Goal: Task Accomplishment & Management: Use online tool/utility

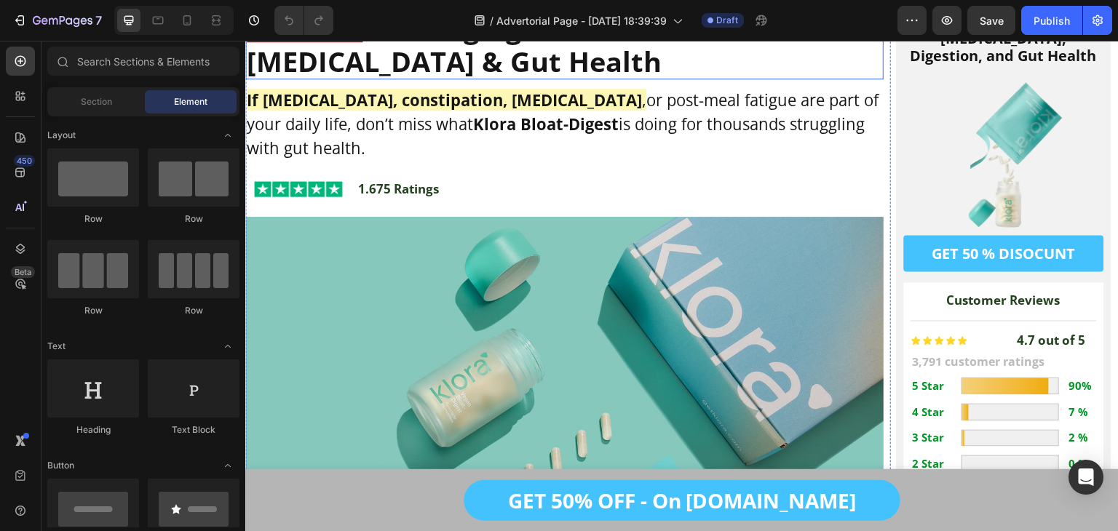
scroll to position [179, 0]
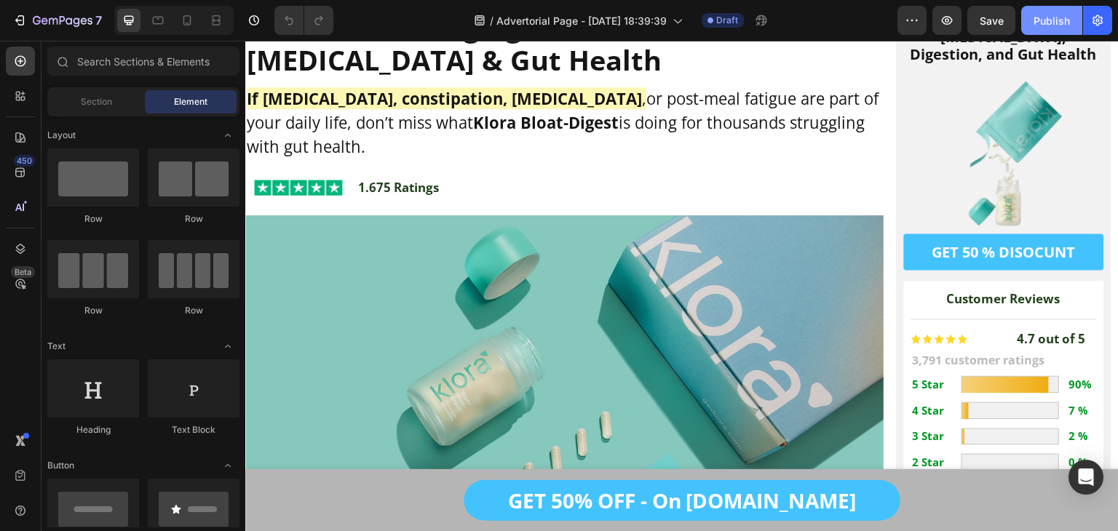
click at [1036, 16] on div "Publish" at bounding box center [1051, 20] width 36 height 15
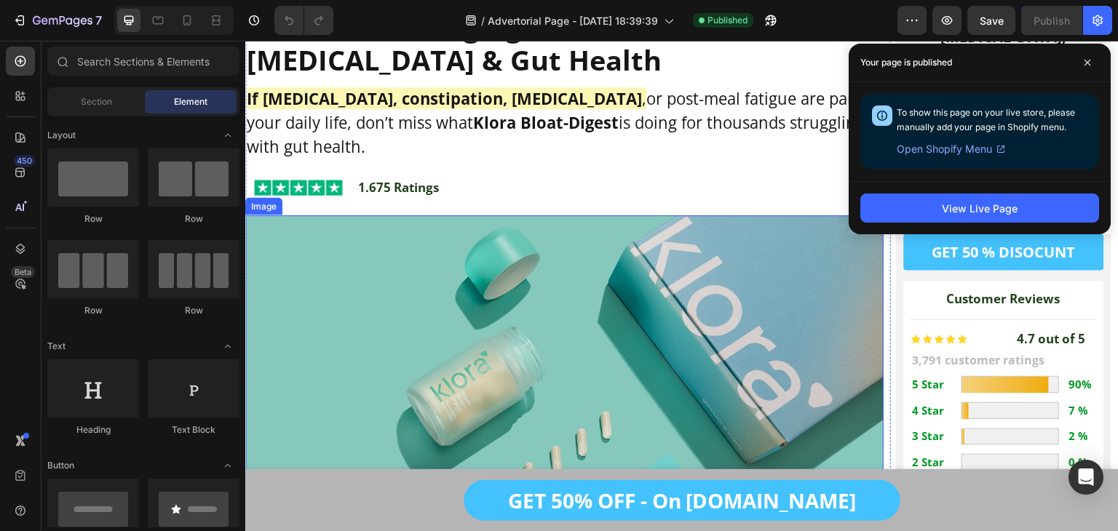
click at [468, 267] on img at bounding box center [564, 461] width 638 height 493
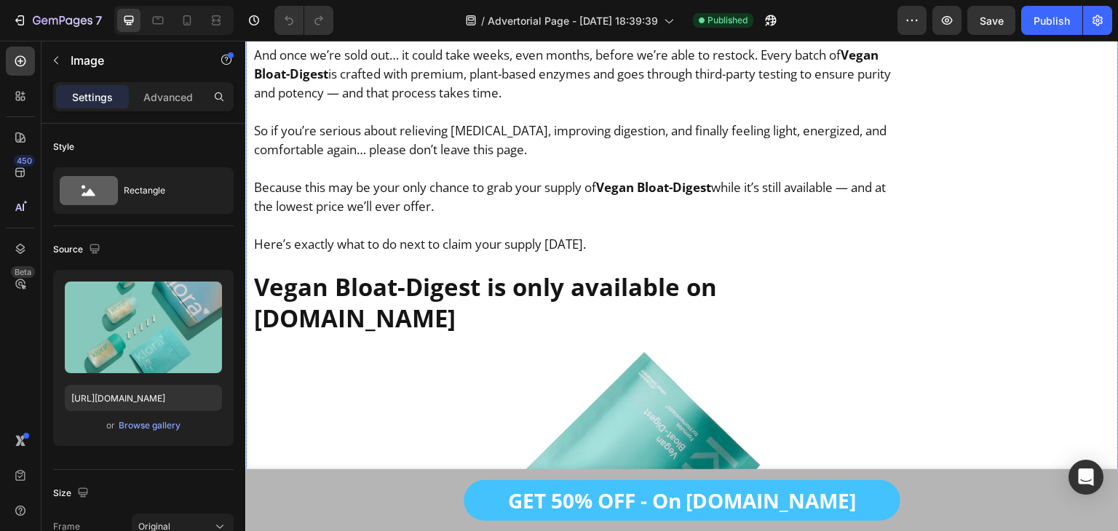
scroll to position [12774, 0]
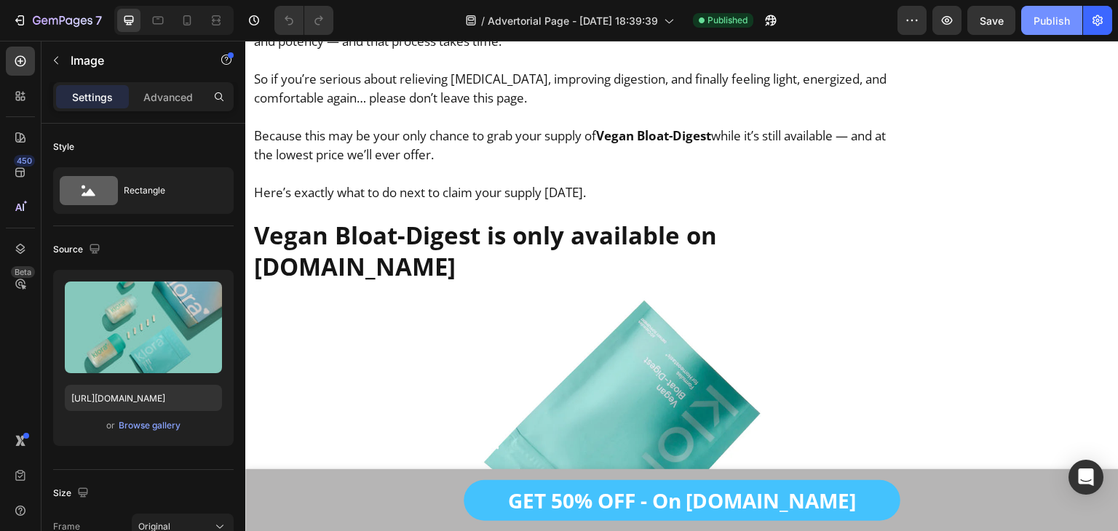
click at [1057, 9] on button "Publish" at bounding box center [1051, 20] width 61 height 29
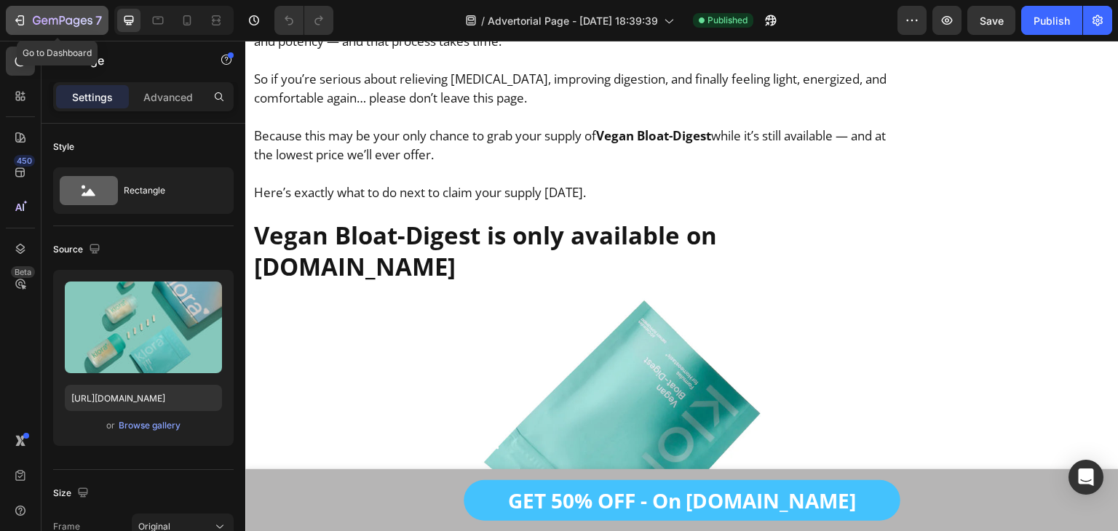
click at [14, 17] on icon "button" at bounding box center [19, 20] width 15 height 15
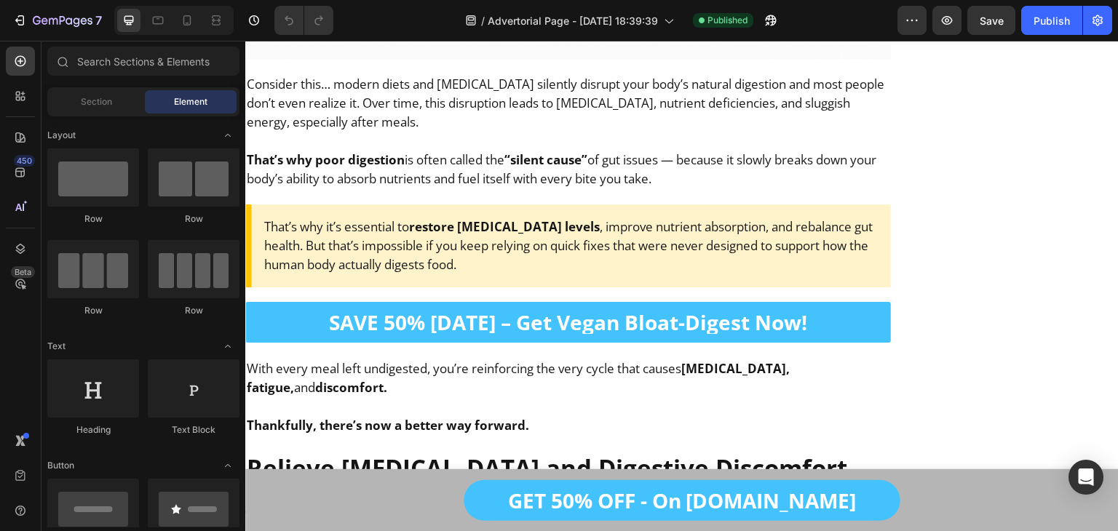
scroll to position [5413, 0]
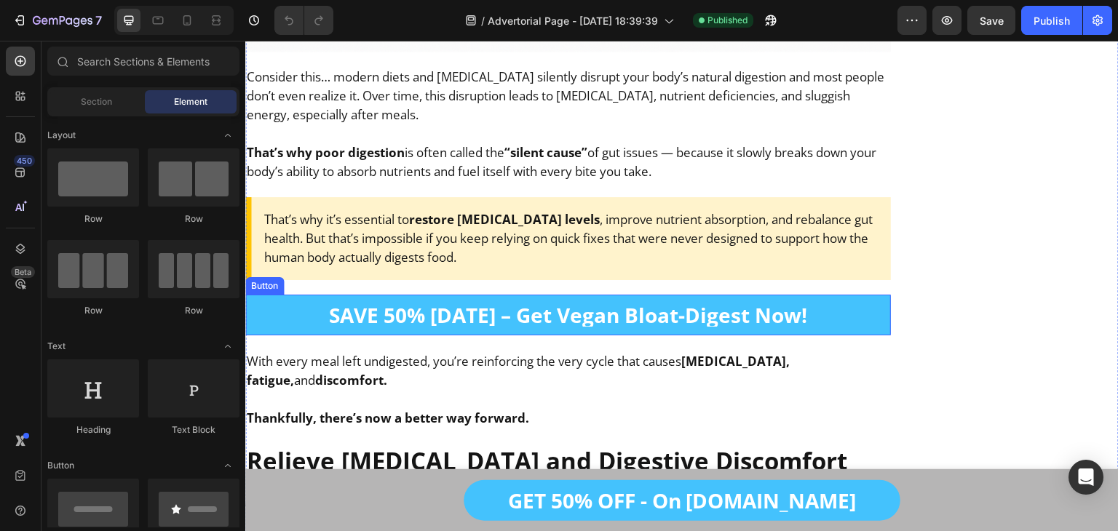
click at [560, 295] on link "SAVE 50% [DATE] – Get Vegan Bloat-Digest Now!" at bounding box center [568, 315] width 646 height 41
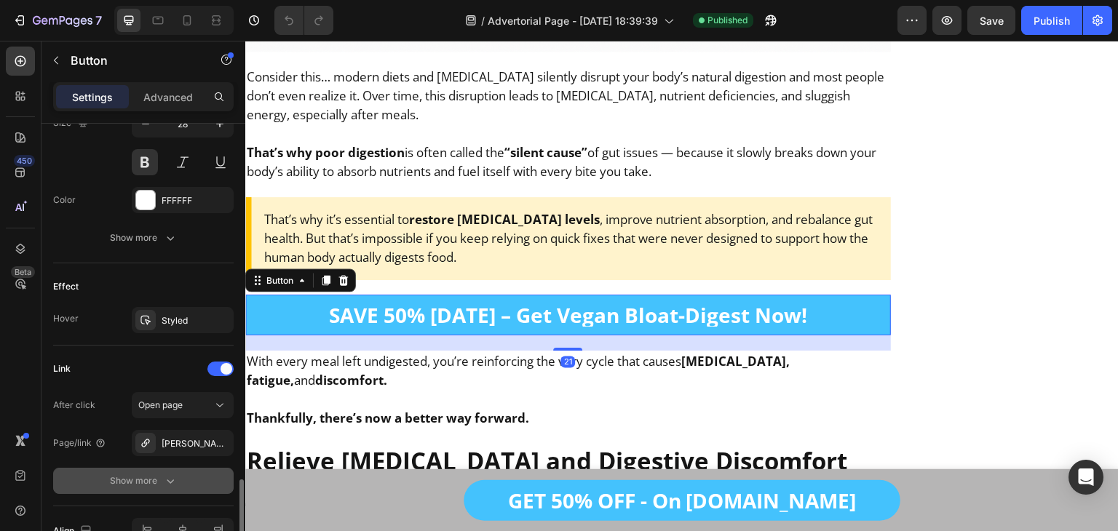
scroll to position [706, 0]
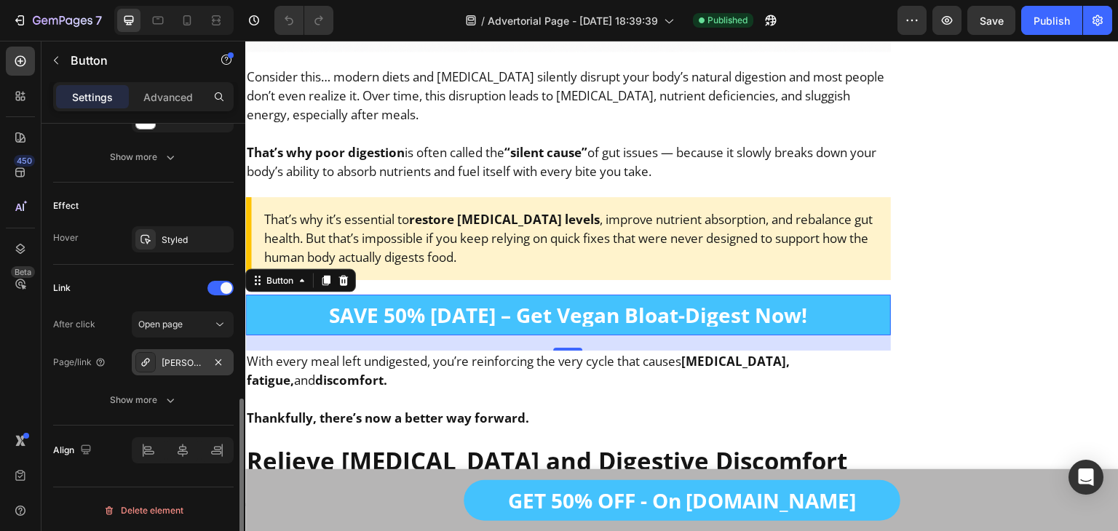
click at [183, 370] on div "Bron-jacobs%E2%84%A2-skin-pro-with-copper-grounding-allround-barefoot-shoes-1" at bounding box center [183, 362] width 102 height 26
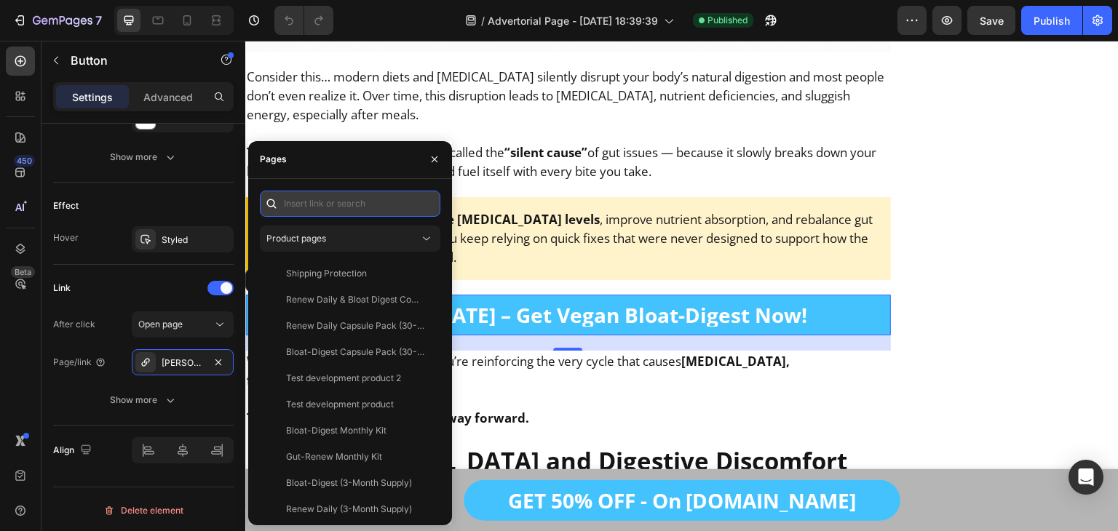
click at [295, 209] on input "text" at bounding box center [350, 204] width 180 height 26
paste input "https://getklora.com/products/vegan-bloat-digest"
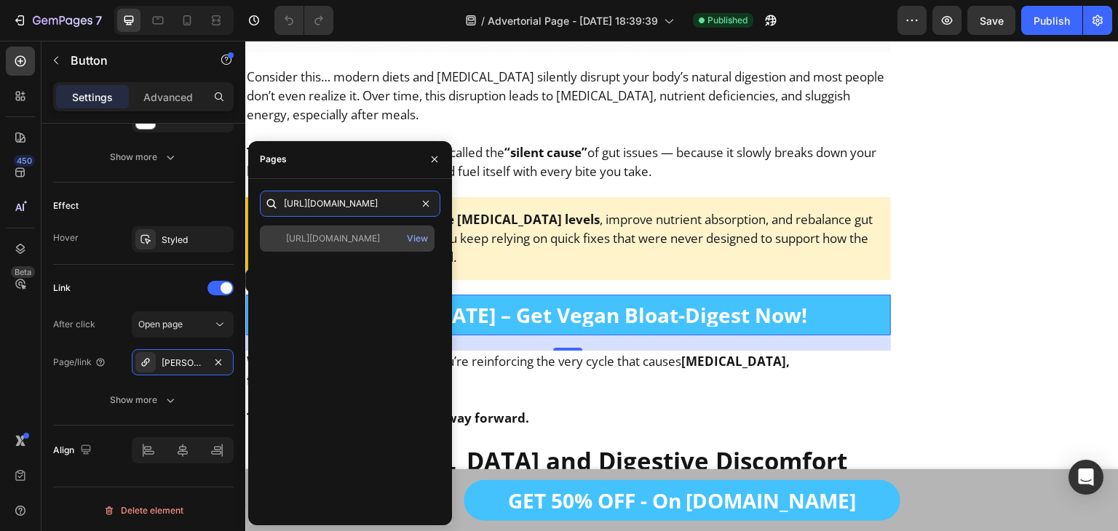
type input "https://getklora.com/products/vegan-bloat-digest"
click at [314, 238] on div "https://getklora.com/products/vegan-bloat-digest" at bounding box center [333, 238] width 94 height 13
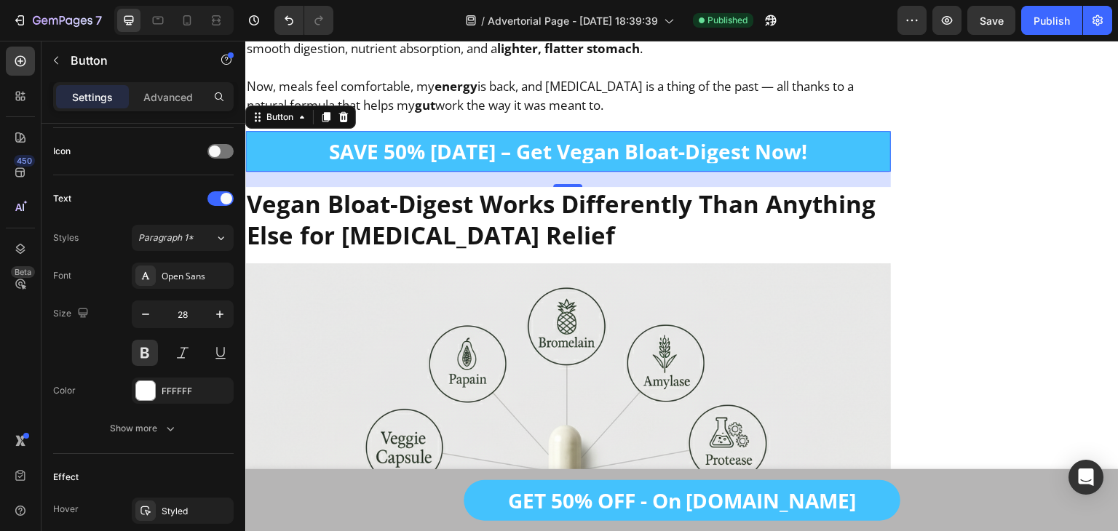
scroll to position [706, 0]
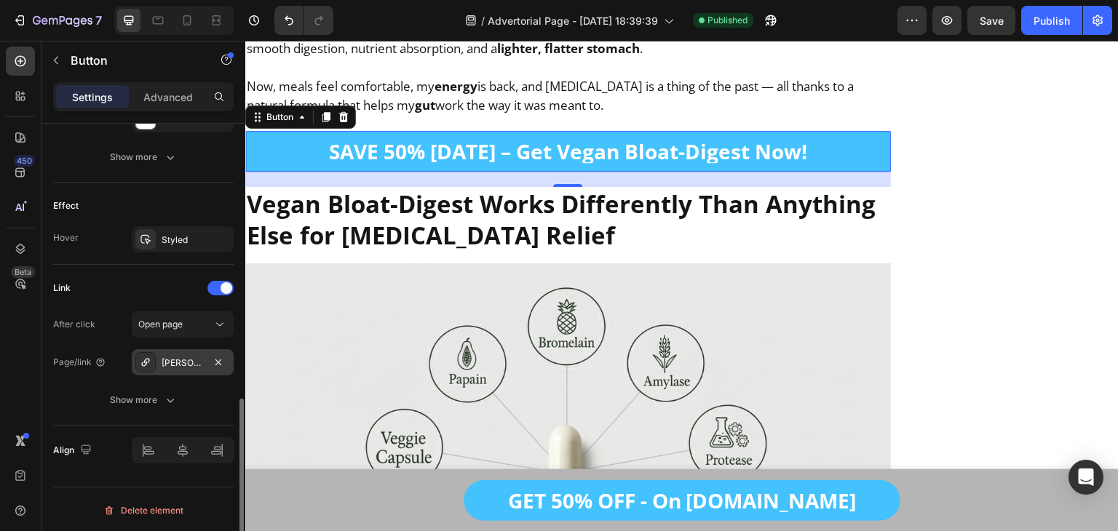
click at [175, 359] on div "Bron-jacobs%E2%84%A2-skin-pro-with-copper-grounding-allround-barefoot-shoes-1" at bounding box center [183, 363] width 42 height 13
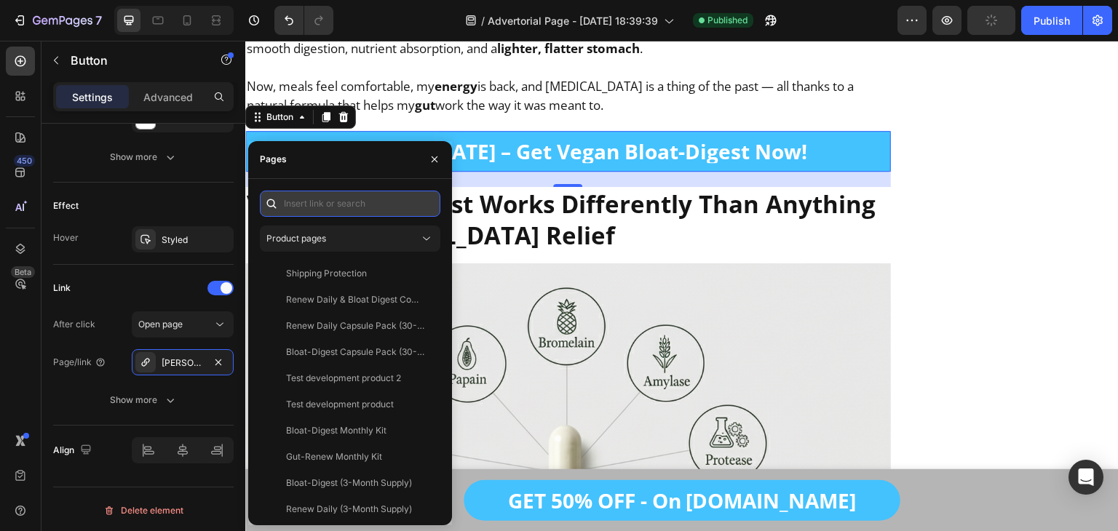
click at [322, 205] on input "text" at bounding box center [350, 204] width 180 height 26
paste input "https://getklora.com/products/vegan-bloat-digest"
type input "https://getklora.com/products/vegan-bloat-digest"
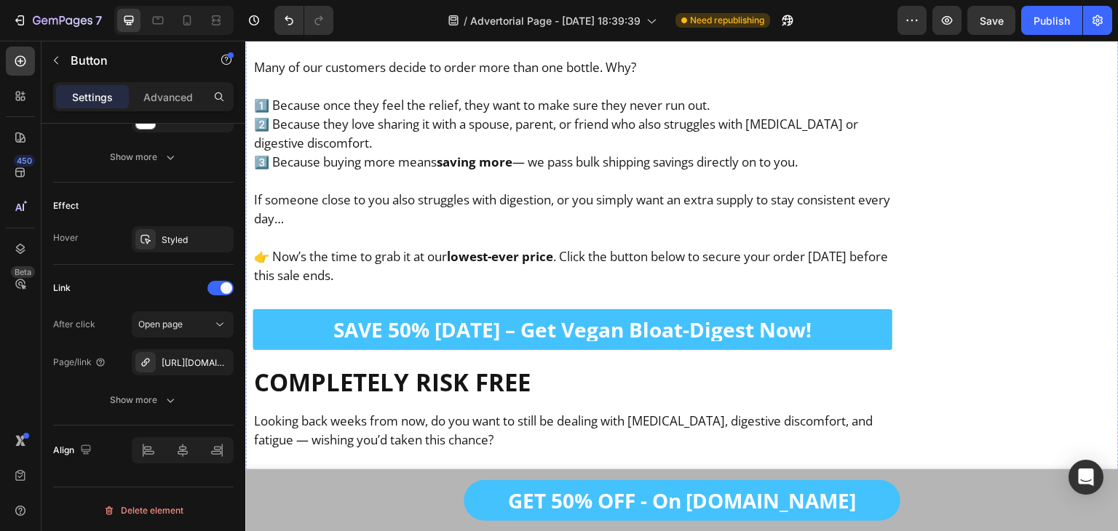
scroll to position [17304, 0]
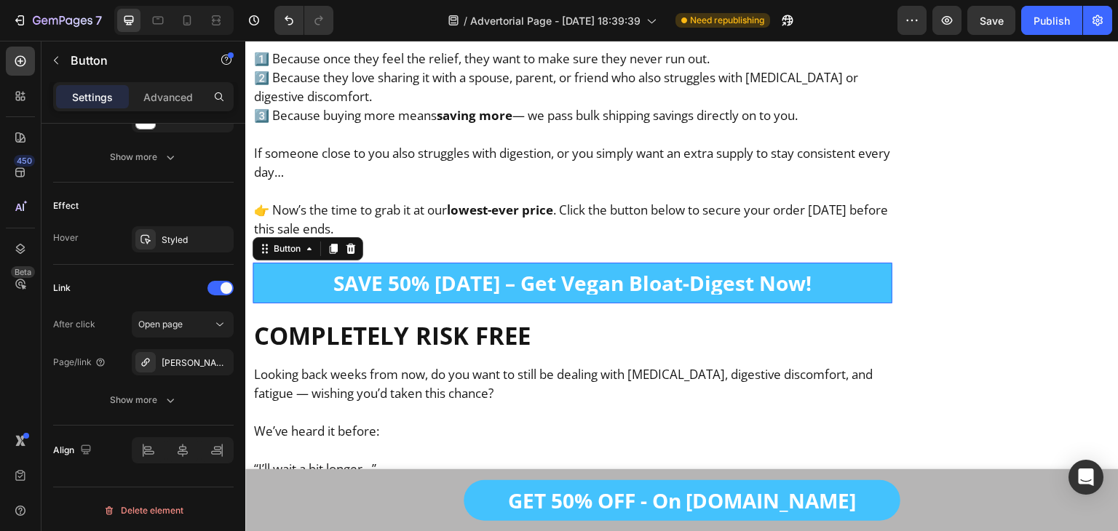
click at [312, 263] on link "SAVE 50% [DATE] – Get Vegan Bloat-Digest Now!" at bounding box center [573, 283] width 640 height 41
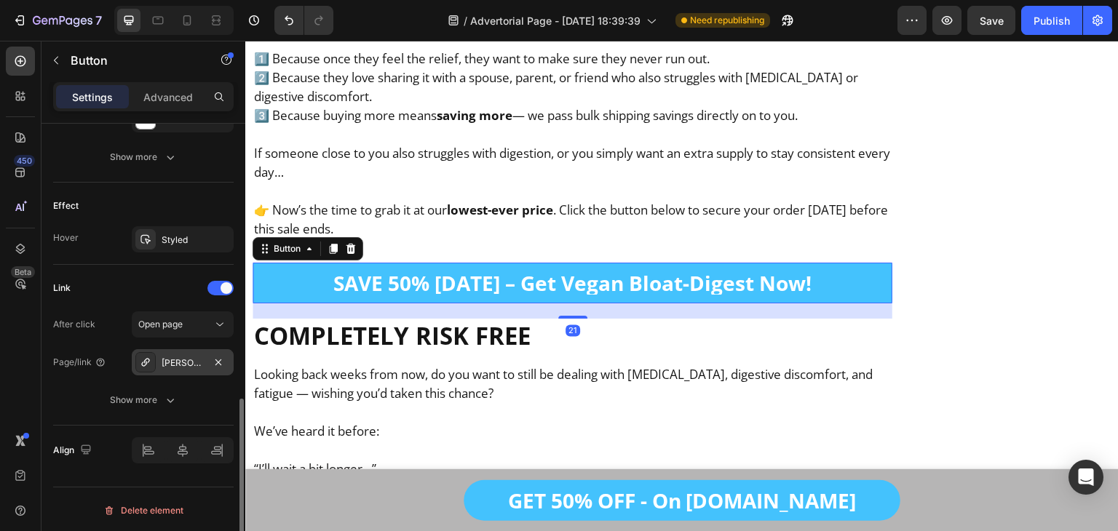
click at [192, 357] on div "Bron-jacobs%E2%84%A2-skin-pro-with-copper-grounding-allround-barefoot-shoes-1" at bounding box center [183, 363] width 42 height 13
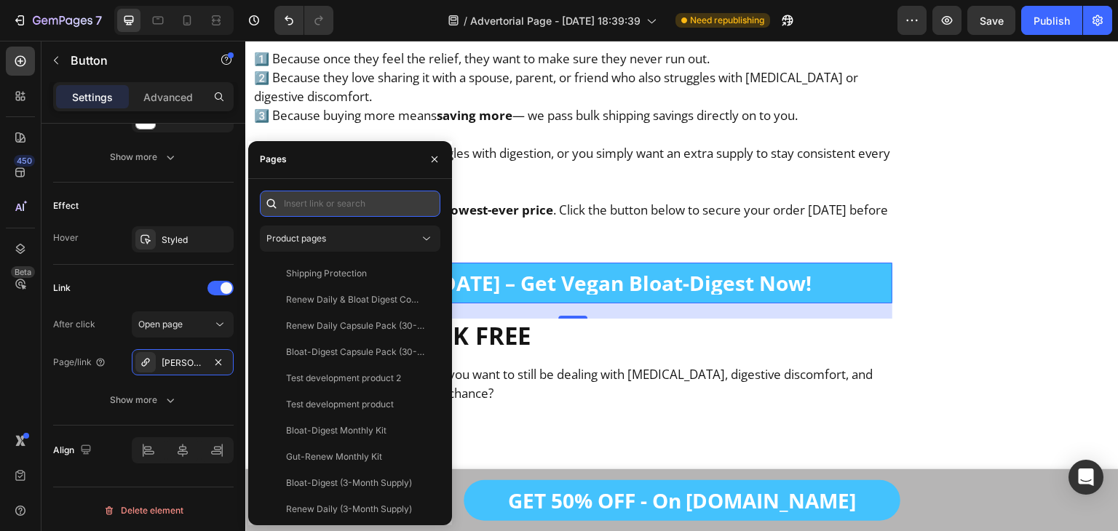
click at [319, 203] on input "text" at bounding box center [350, 204] width 180 height 26
paste input "https://getklora.com/products/vegan-bloat-digest"
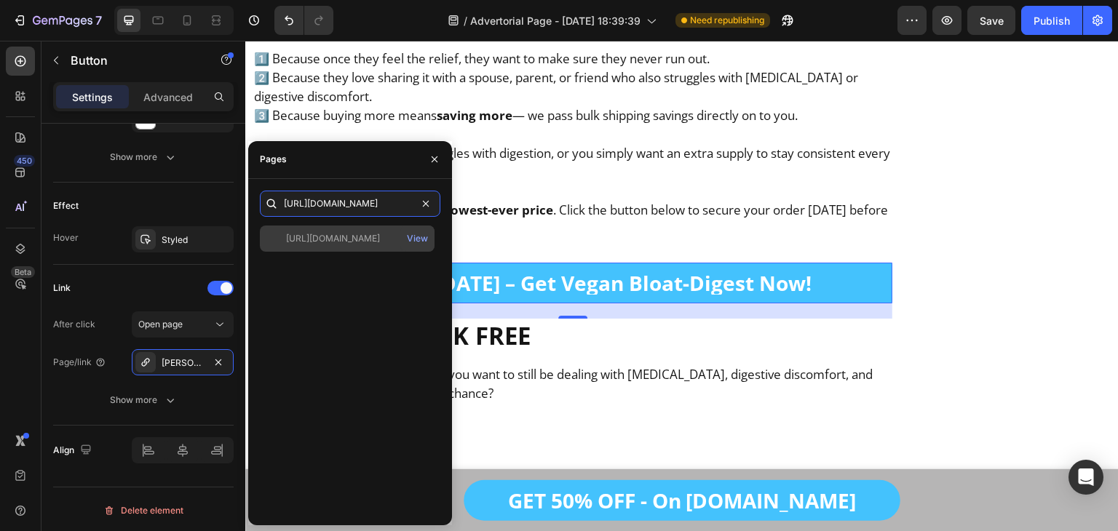
type input "https://getklora.com/products/vegan-bloat-digest"
click at [370, 242] on div "https://getklora.com/products/vegan-bloat-digest" at bounding box center [333, 238] width 94 height 13
click at [335, 242] on div "https://getklora.com/products/vegan-bloat-digest" at bounding box center [333, 238] width 94 height 13
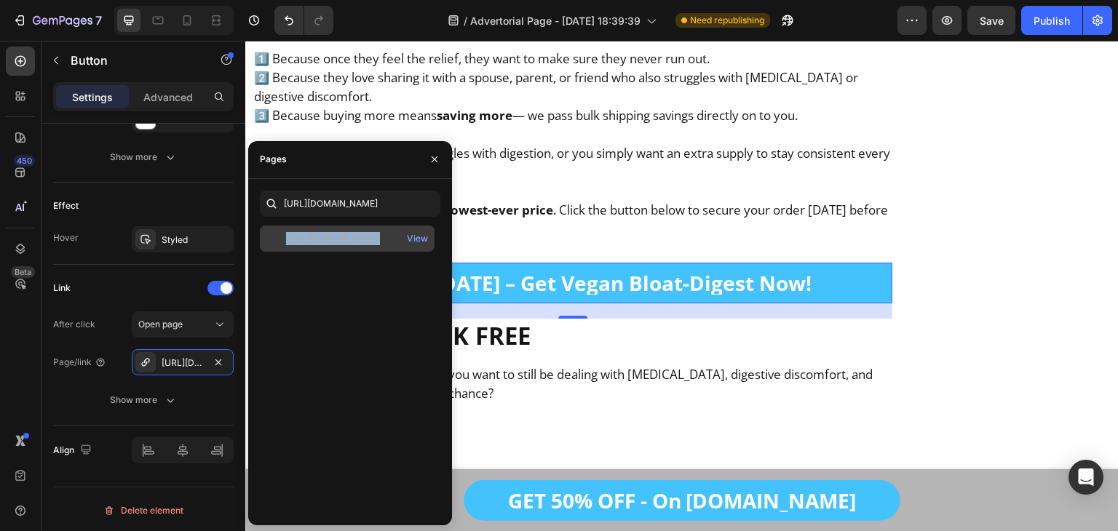
click at [335, 242] on div "https://getklora.com/products/vegan-bloat-digest" at bounding box center [333, 238] width 94 height 13
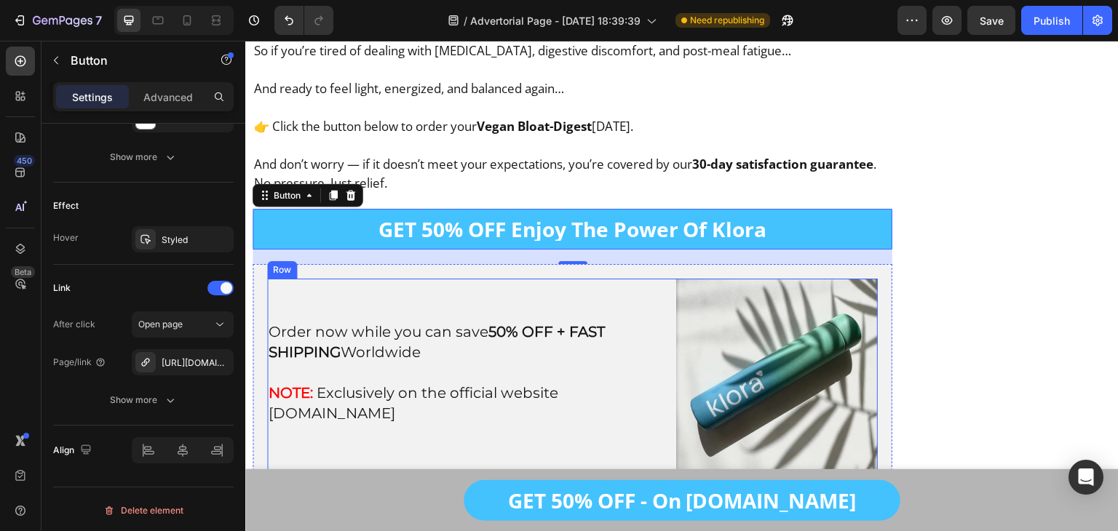
scroll to position [19655, 0]
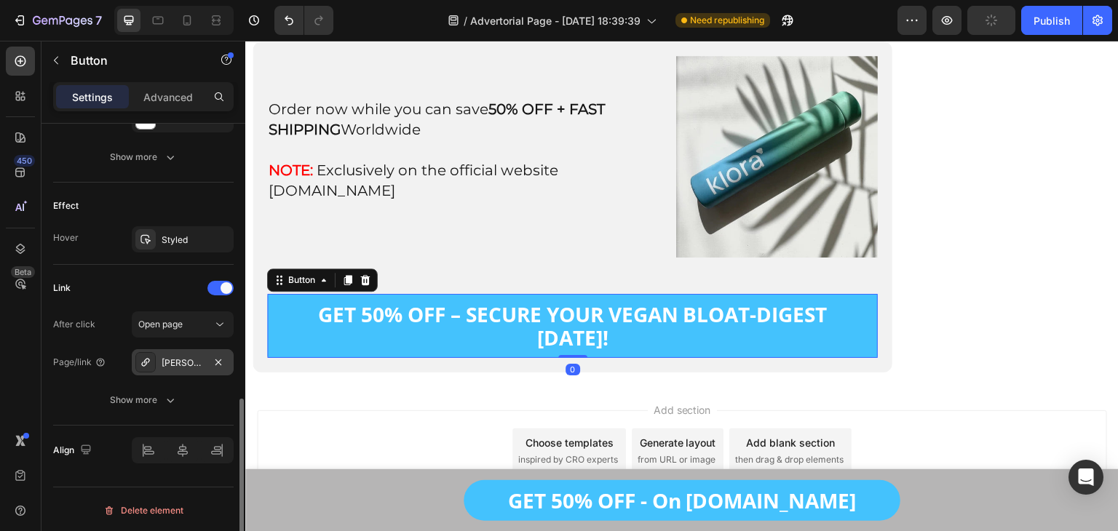
click at [179, 363] on div "Bron-jacobs%E2%84%A2-skin-pro-with-copper-grounding-allround-barefoot-shoes-1" at bounding box center [183, 363] width 42 height 13
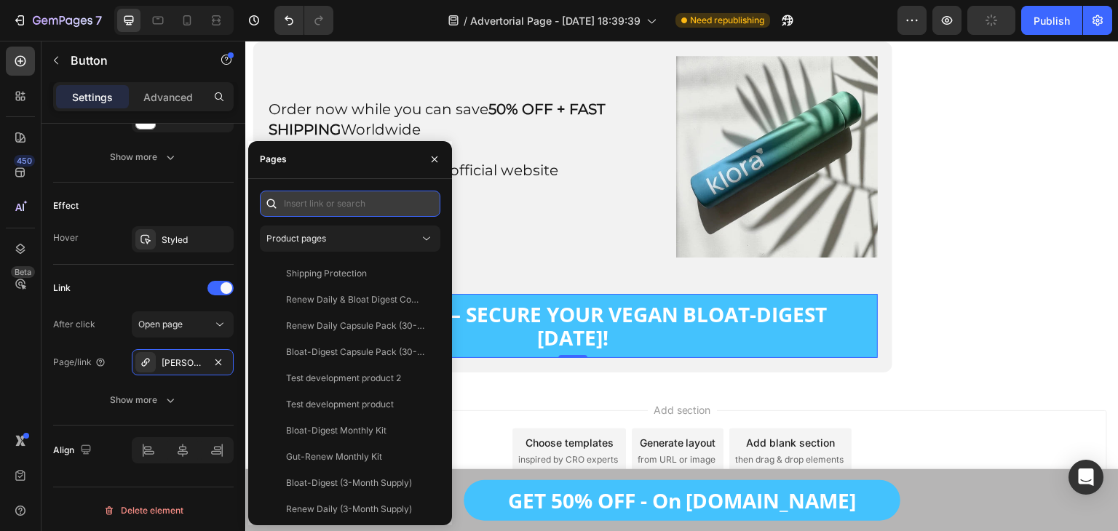
click at [349, 205] on input "text" at bounding box center [350, 204] width 180 height 26
paste input "https://getklora.com/products/vegan-bloat-digest"
type input "https://getklora.com/products/vegan-bloat-digest"
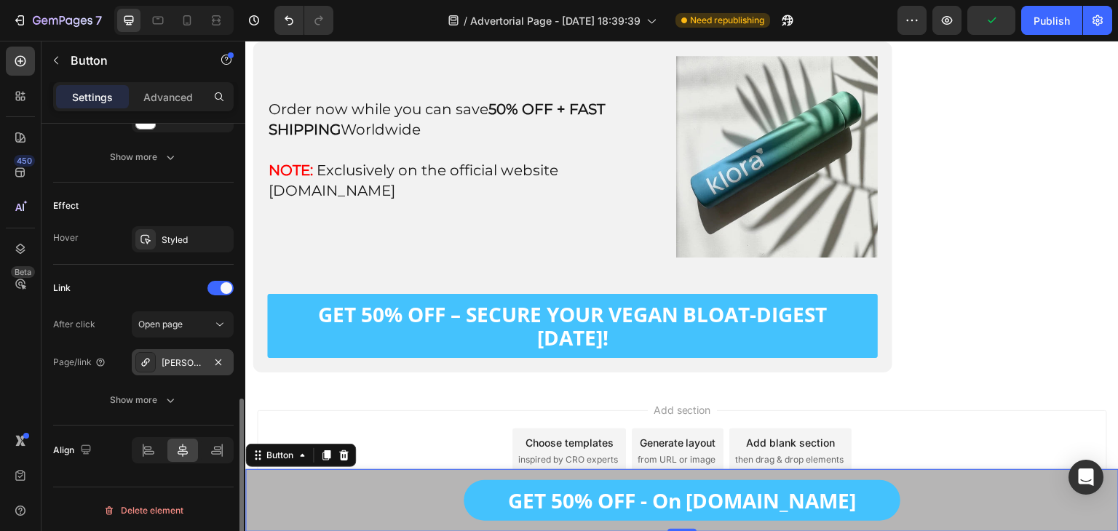
click at [207, 372] on div "Bron-jacobs%E2%84%A2-skin-pro-with-copper-grounding-allround-barefoot-shoes-1" at bounding box center [183, 362] width 102 height 26
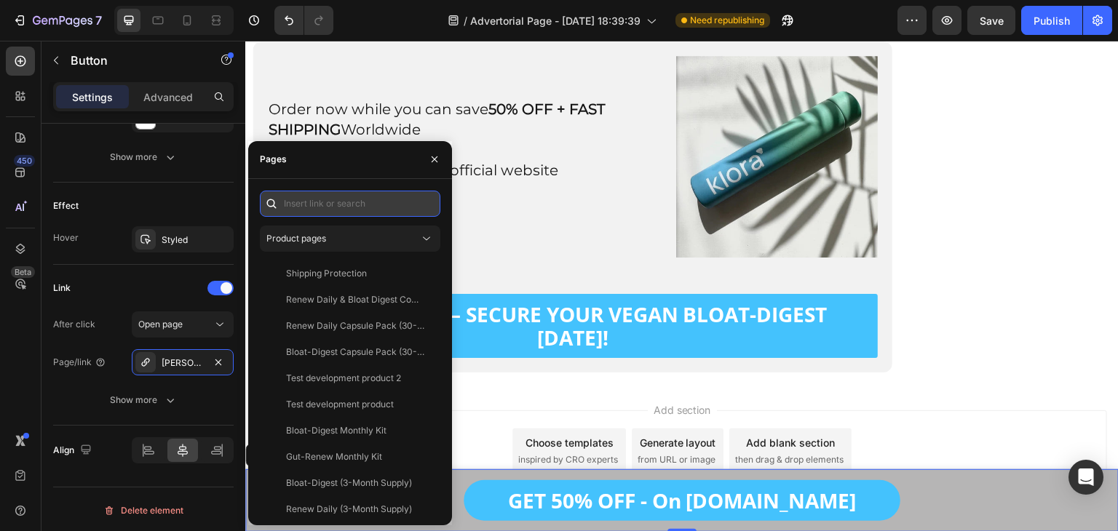
click at [338, 197] on input "text" at bounding box center [350, 204] width 180 height 26
paste input "https://getklora.com/products/vegan-bloat-digest"
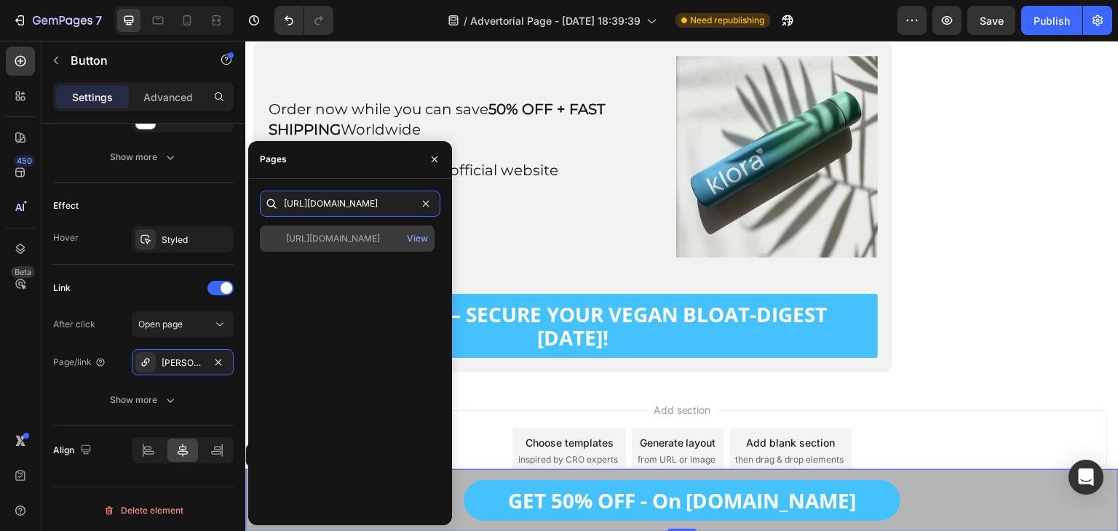
type input "https://getklora.com/products/vegan-bloat-digest"
click at [334, 238] on div "https://getklora.com/products/vegan-bloat-digest" at bounding box center [333, 238] width 94 height 13
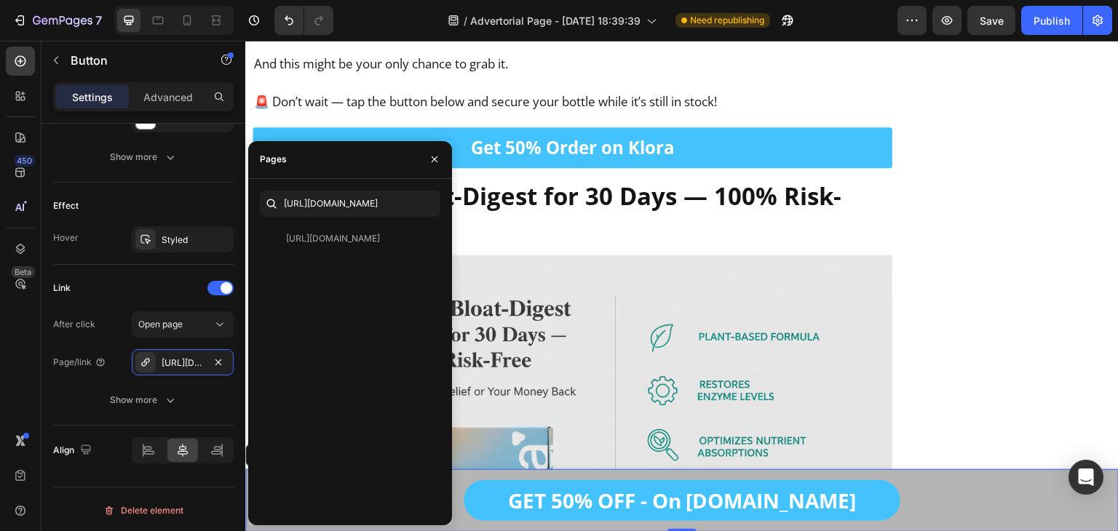
scroll to position [15171, 0]
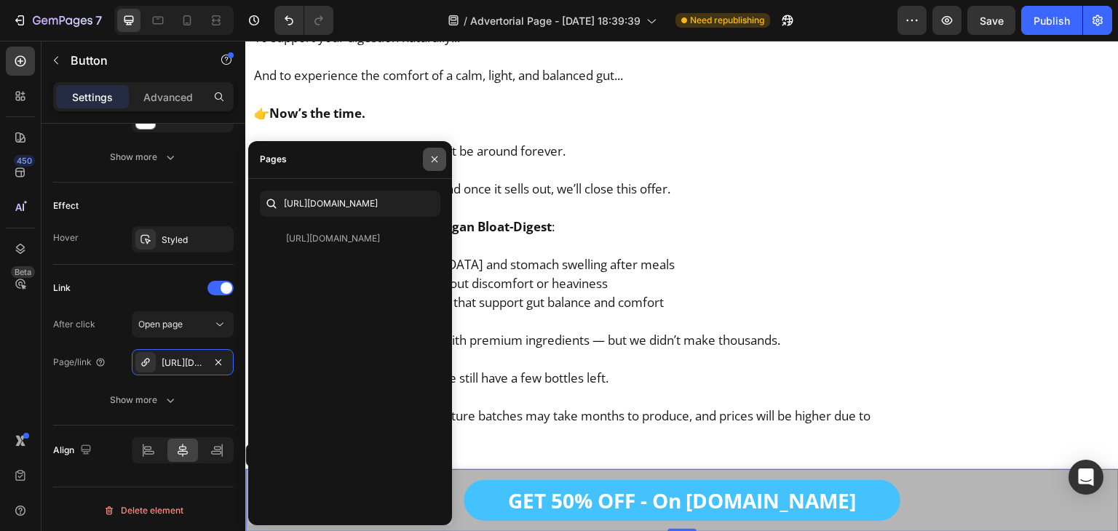
click at [429, 163] on icon "button" at bounding box center [435, 160] width 12 height 12
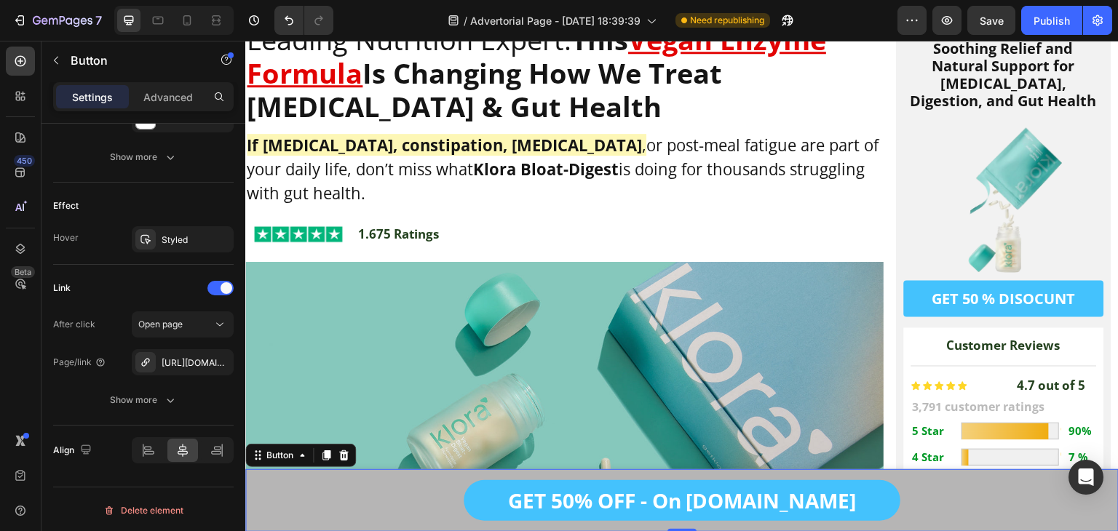
scroll to position [136, 0]
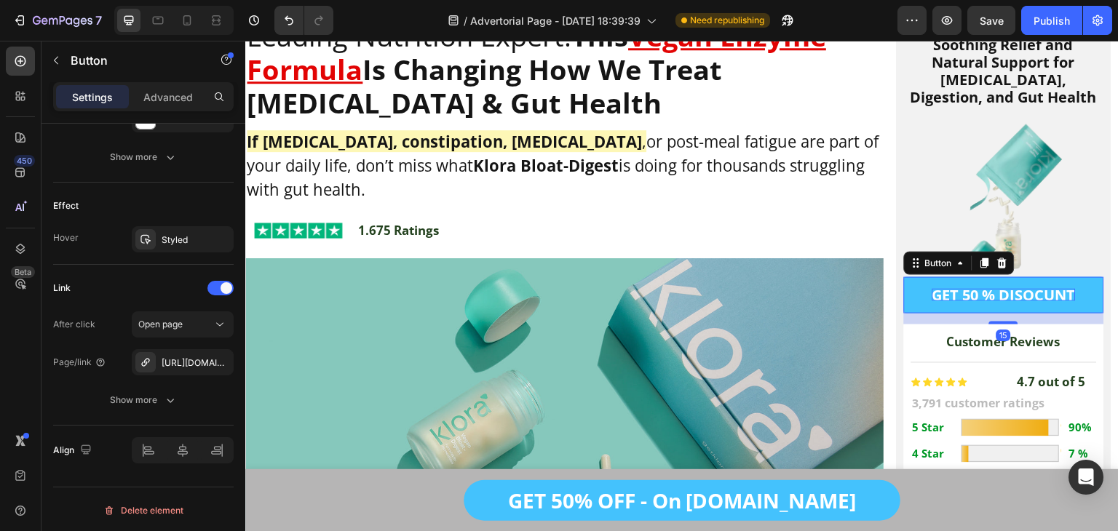
click at [949, 297] on p "GET 50 % DISOCUNT" at bounding box center [1003, 295] width 143 height 12
click at [1031, 15] on button "Publish" at bounding box center [1051, 20] width 61 height 29
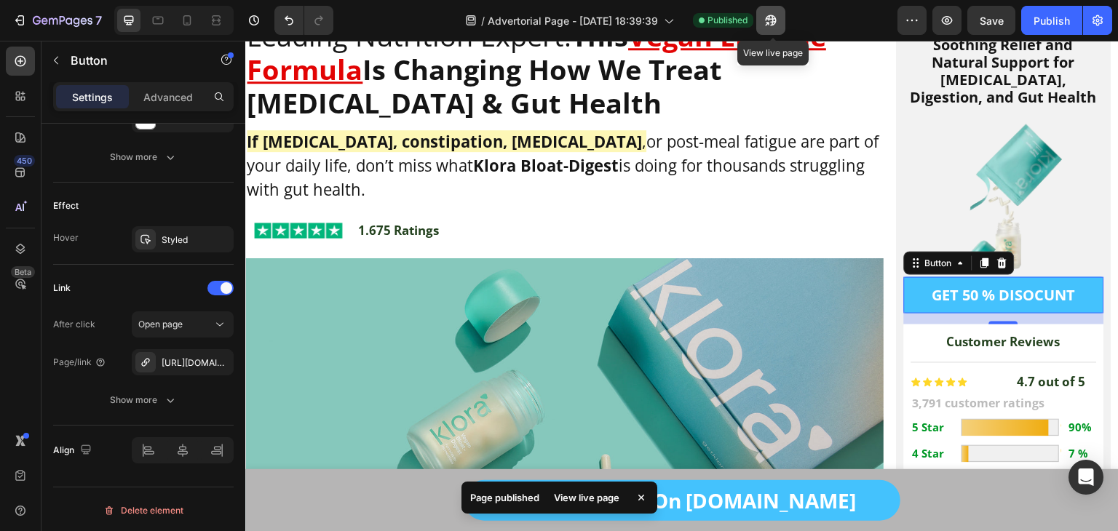
click at [769, 24] on icon "button" at bounding box center [767, 24] width 4 height 4
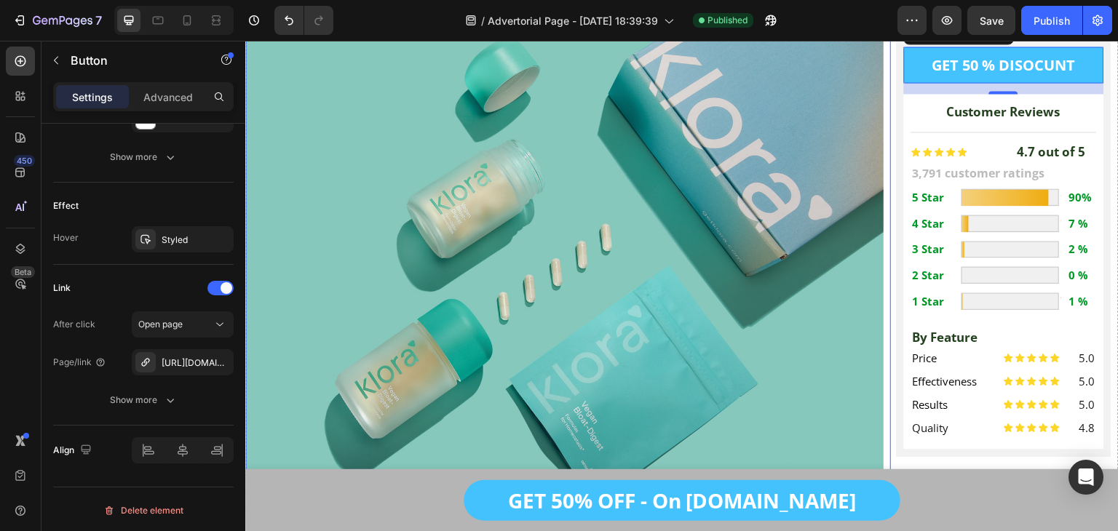
scroll to position [368, 0]
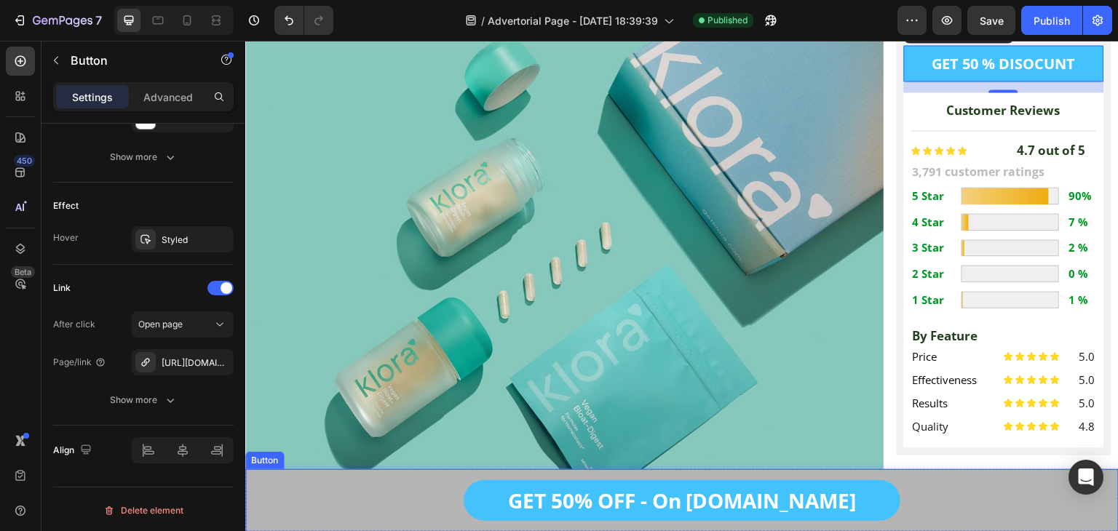
click at [485, 493] on link "GET 50% OFF - On [DOMAIN_NAME]" at bounding box center [682, 500] width 437 height 41
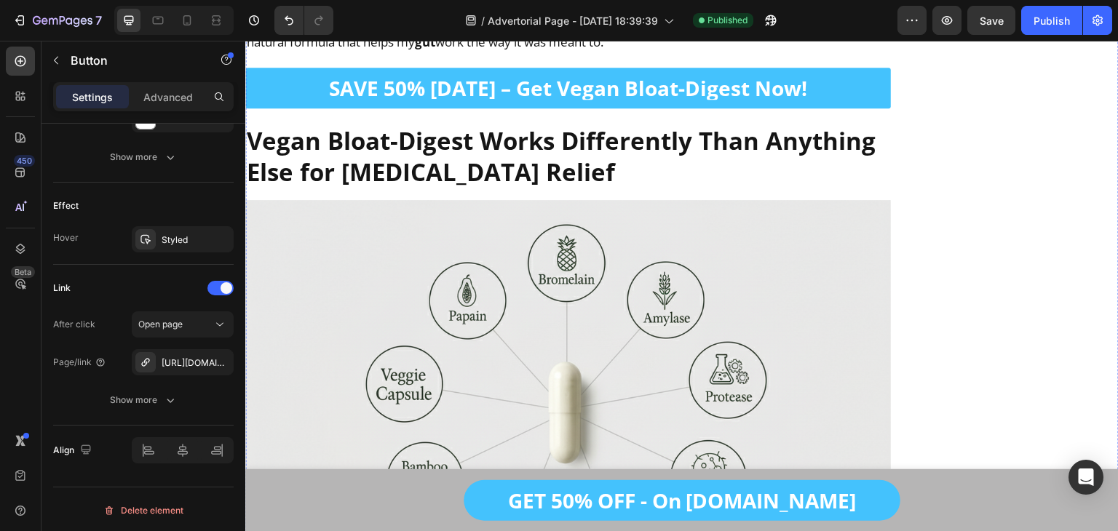
scroll to position [7886, 0]
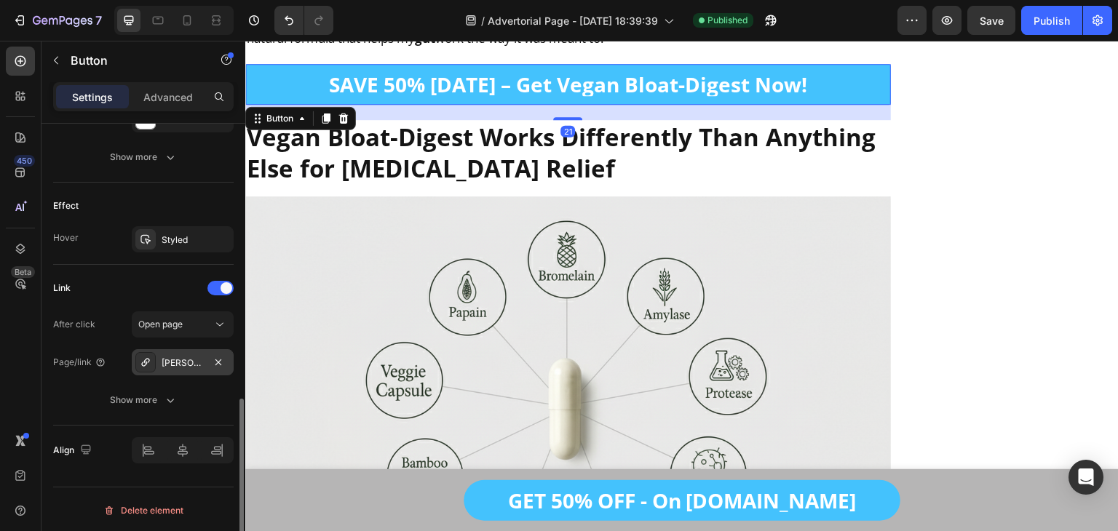
click at [178, 365] on div "Bron-jacobs%E2%84%A2-skin-pro-with-copper-grounding-allround-barefoot-shoes-1" at bounding box center [183, 363] width 42 height 13
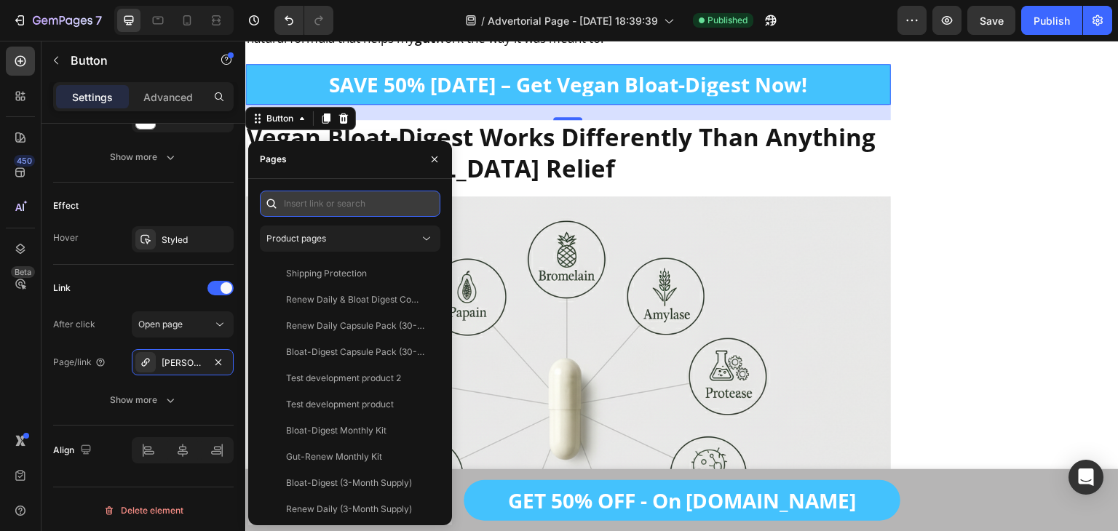
click at [370, 209] on input "text" at bounding box center [350, 204] width 180 height 26
paste input "https://getklora.com/products/vegan-bloat-digest"
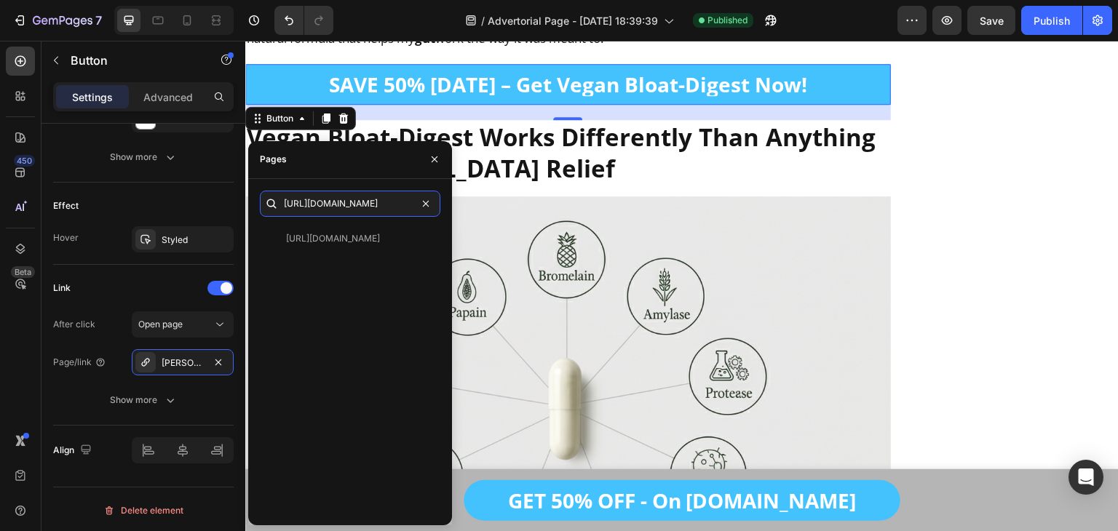
type input "https://getklora.com/products/vegan-bloat-digest"
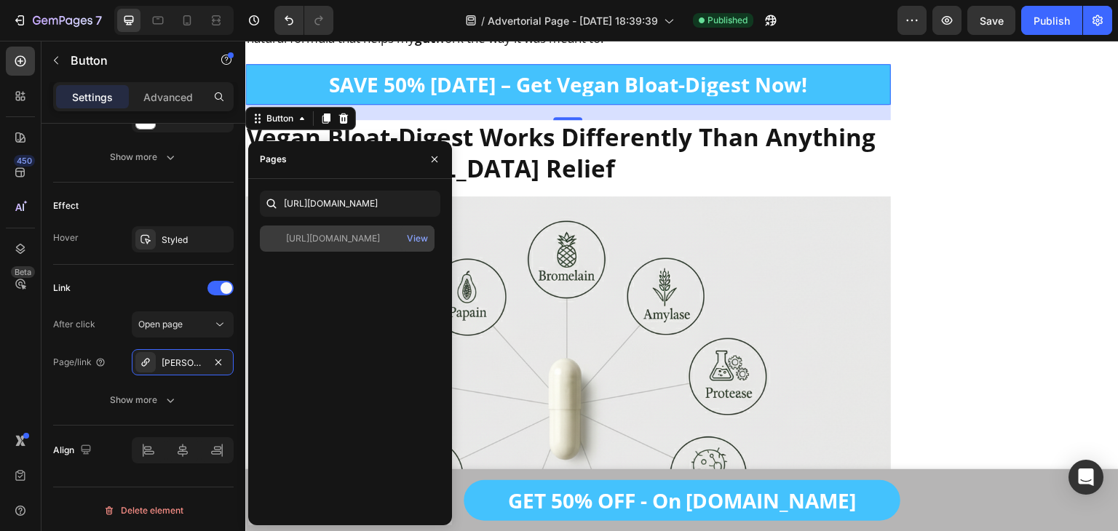
drag, startPoint x: 373, startPoint y: 253, endPoint x: 366, endPoint y: 241, distance: 13.7
click at [366, 241] on div "https://getklora.com/products/vegan-bloat-digest View" at bounding box center [350, 370] width 180 height 288
click at [366, 241] on div "https://getklora.com/products/vegan-bloat-digest" at bounding box center [333, 238] width 94 height 13
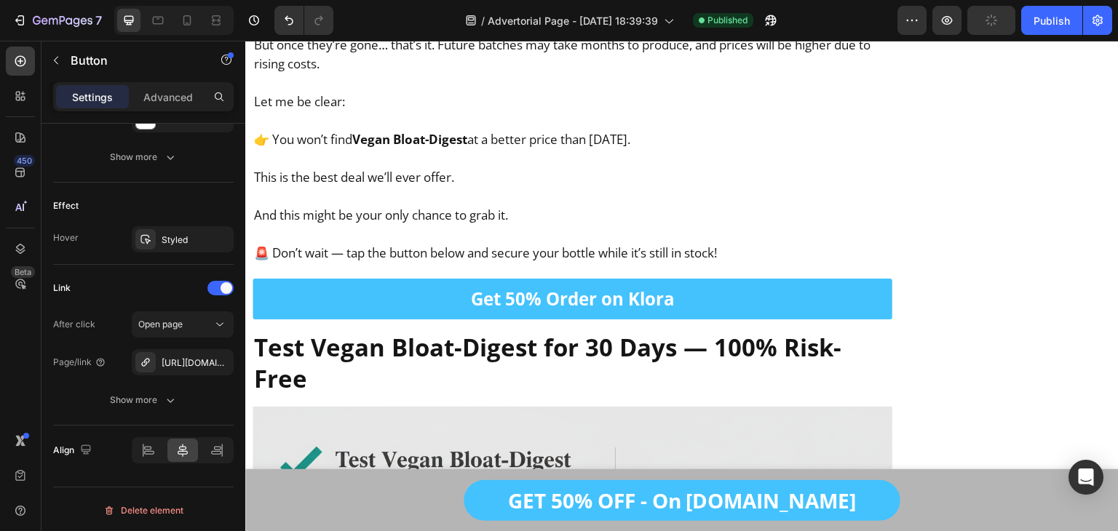
scroll to position [15614, 0]
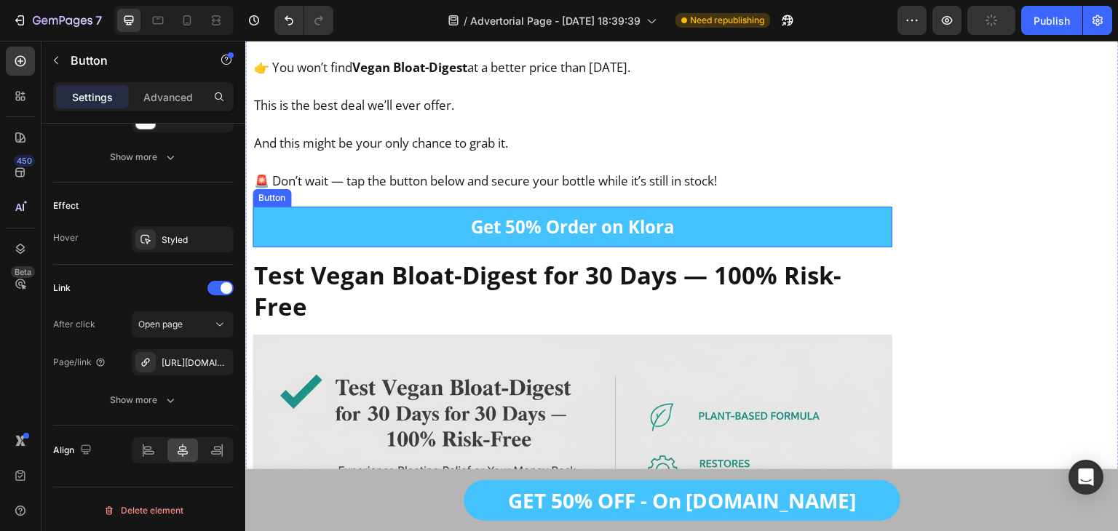
click at [416, 207] on link "Get 50% Order on Klora" at bounding box center [573, 227] width 640 height 41
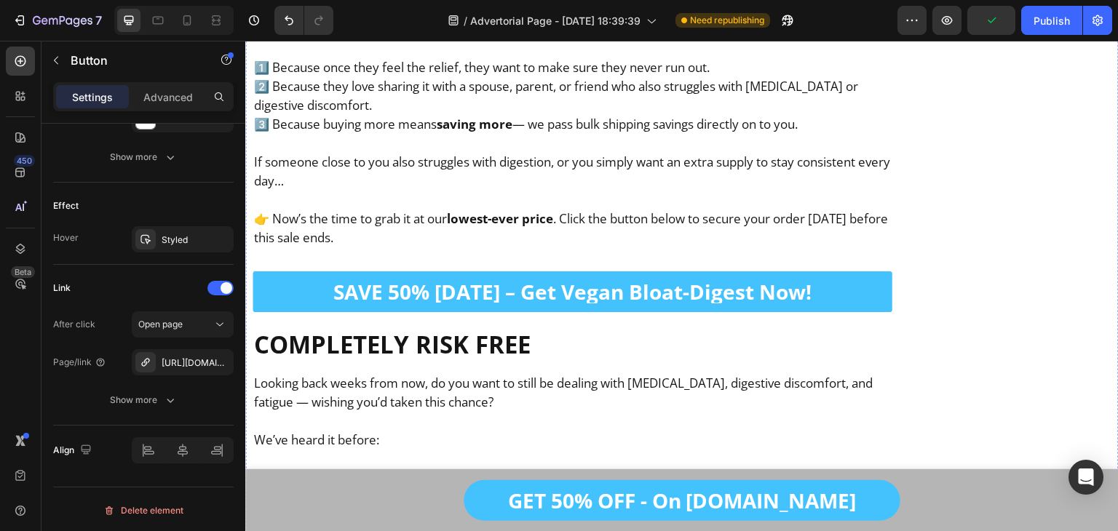
scroll to position [17327, 0]
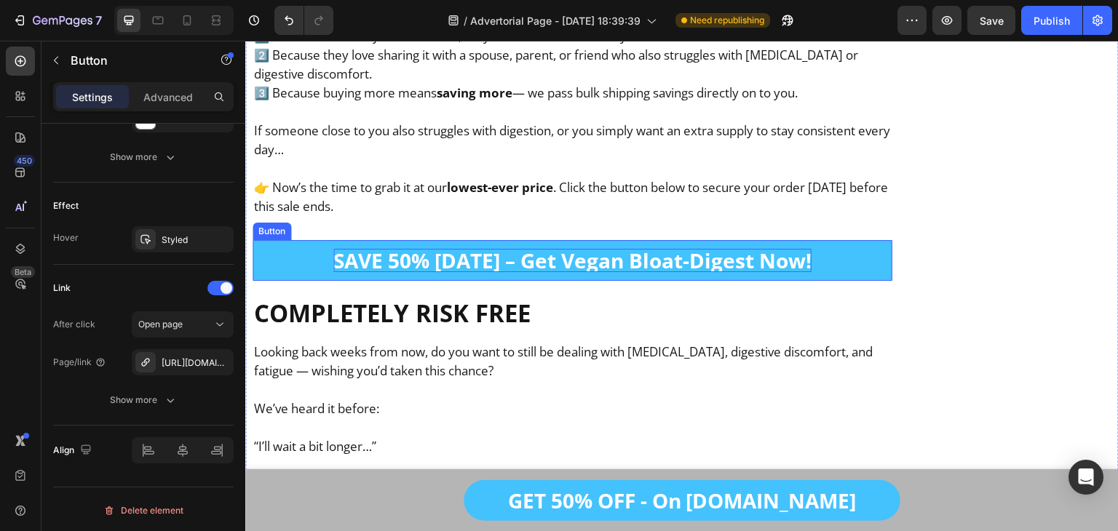
click at [373, 249] on p "SAVE 50% [DATE] – Get Vegan Bloat-Digest Now!" at bounding box center [572, 260] width 478 height 23
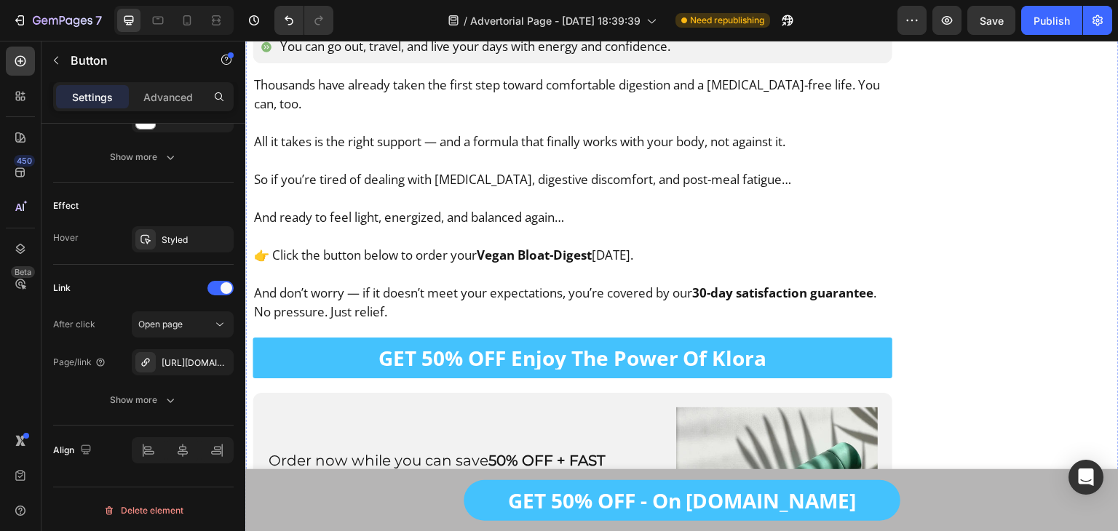
scroll to position [19514, 0]
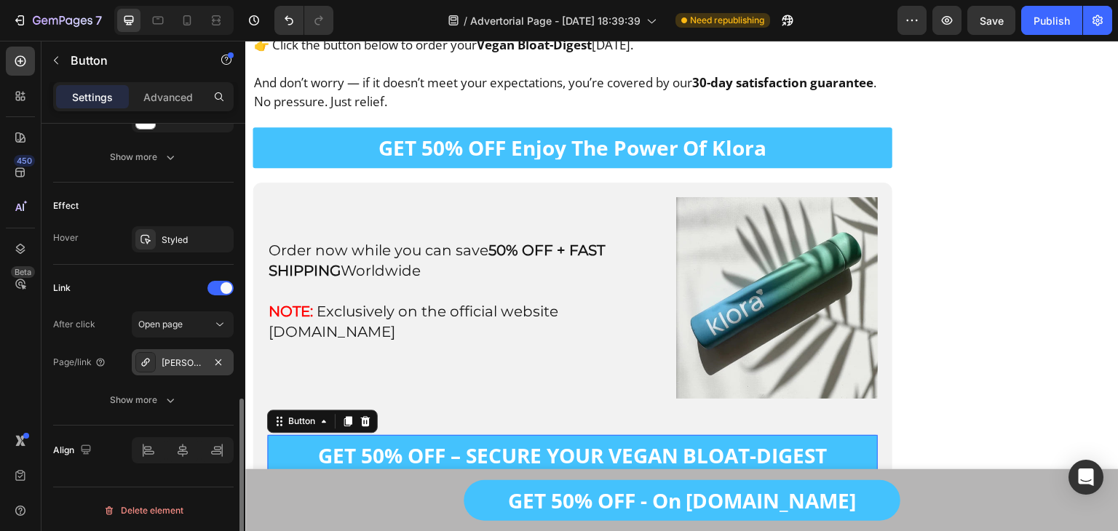
click at [203, 359] on div "Bron-jacobs%E2%84%A2-skin-pro-with-copper-grounding-allround-barefoot-shoes-1" at bounding box center [183, 363] width 42 height 13
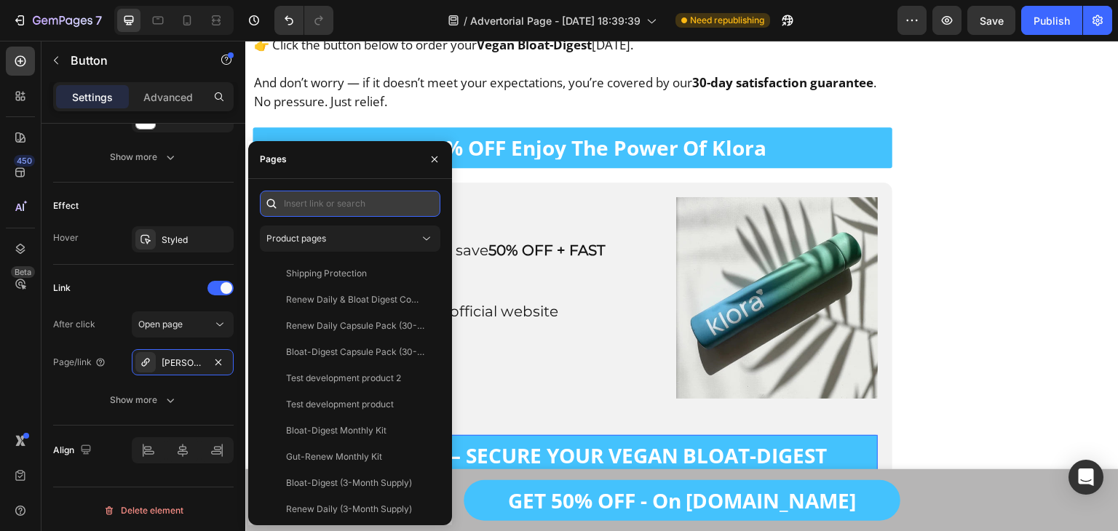
click at [372, 213] on input "text" at bounding box center [350, 204] width 180 height 26
paste input "https://getklora.com/products/vegan-bloat-digest"
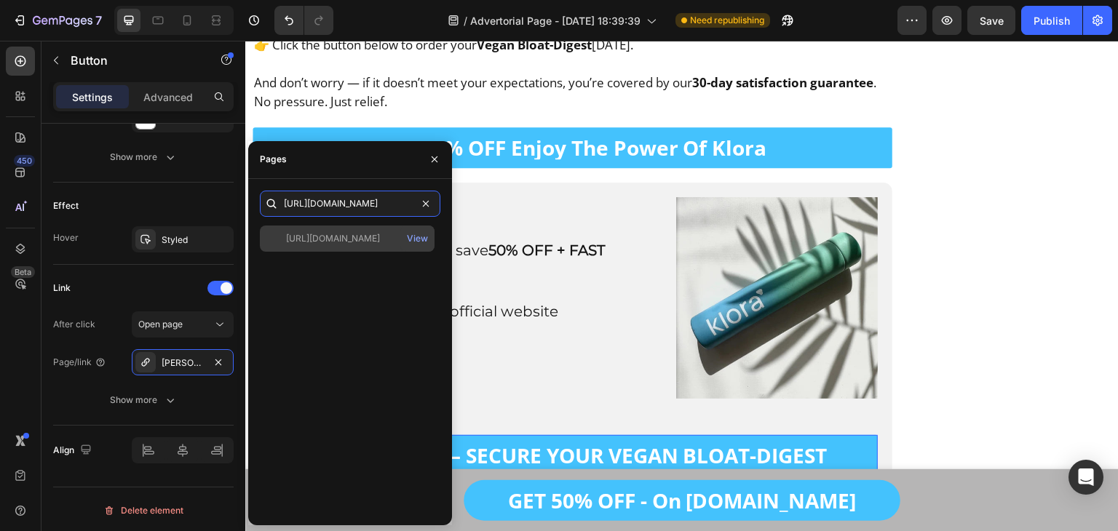
type input "https://getklora.com/products/vegan-bloat-digest"
click at [334, 243] on div "https://getklora.com/products/vegan-bloat-digest" at bounding box center [333, 238] width 94 height 13
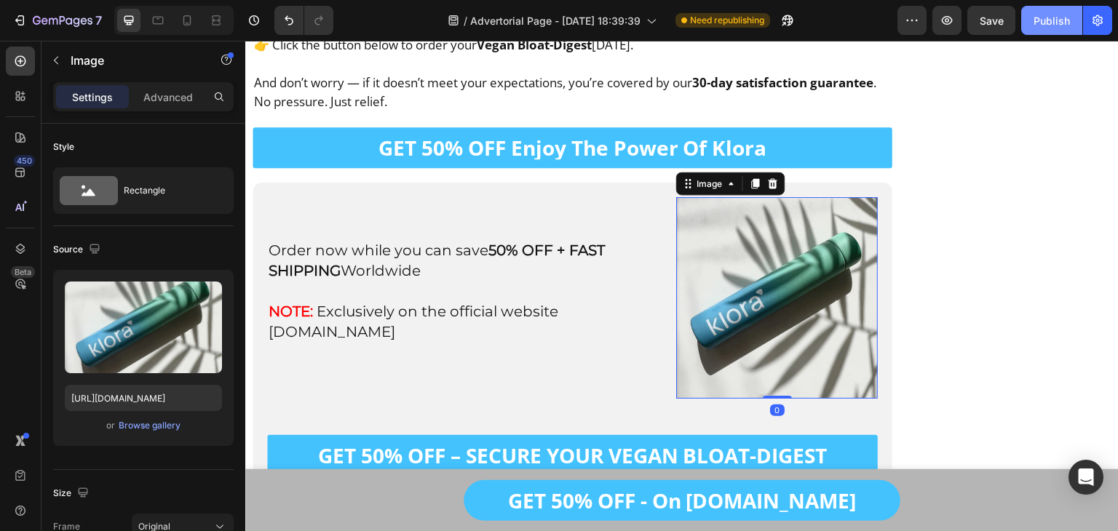
click at [1055, 24] on div "Publish" at bounding box center [1051, 20] width 36 height 15
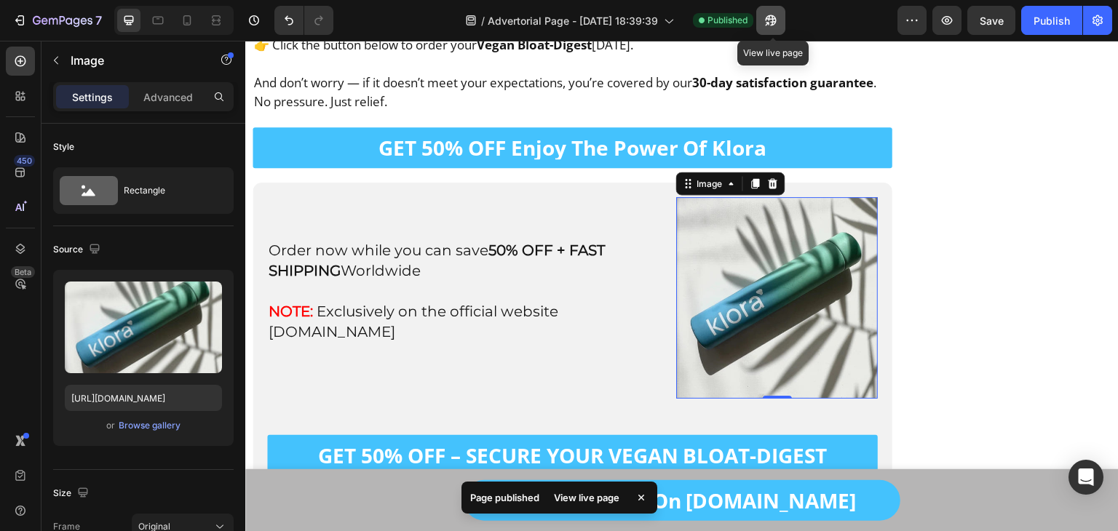
click at [770, 13] on icon "button" at bounding box center [770, 20] width 15 height 15
